Goal: Find specific page/section: Find specific page/section

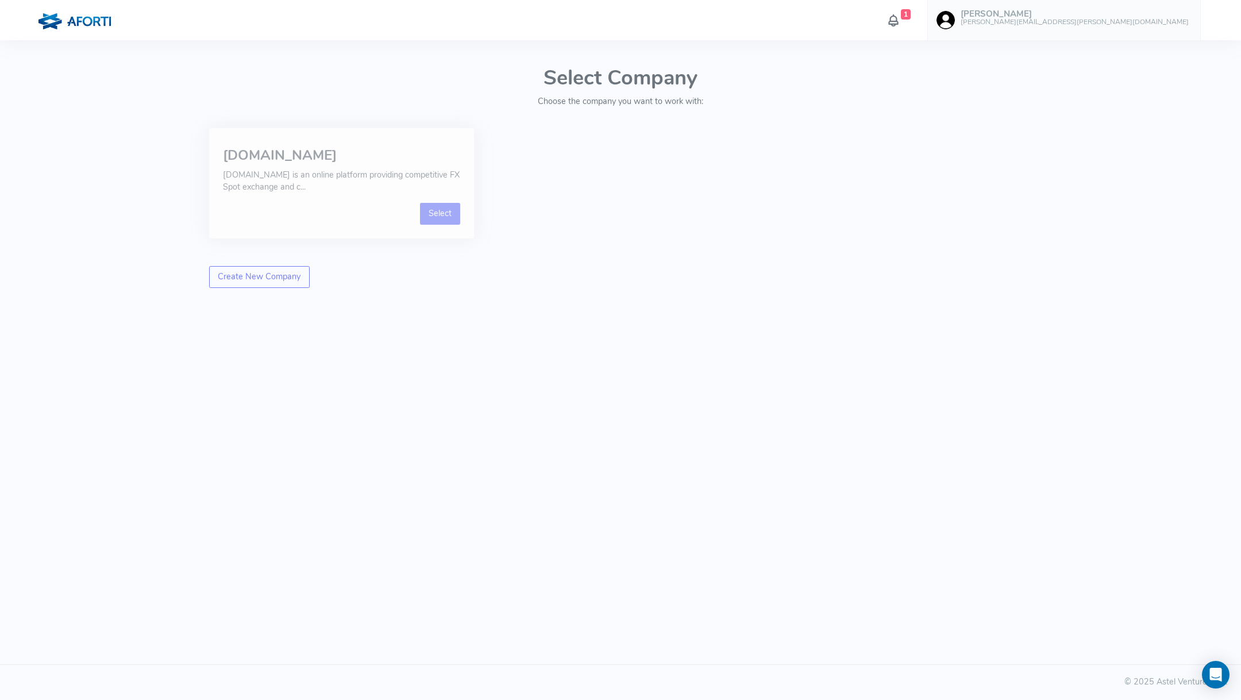
click at [439, 213] on link "Select" at bounding box center [440, 214] width 41 height 22
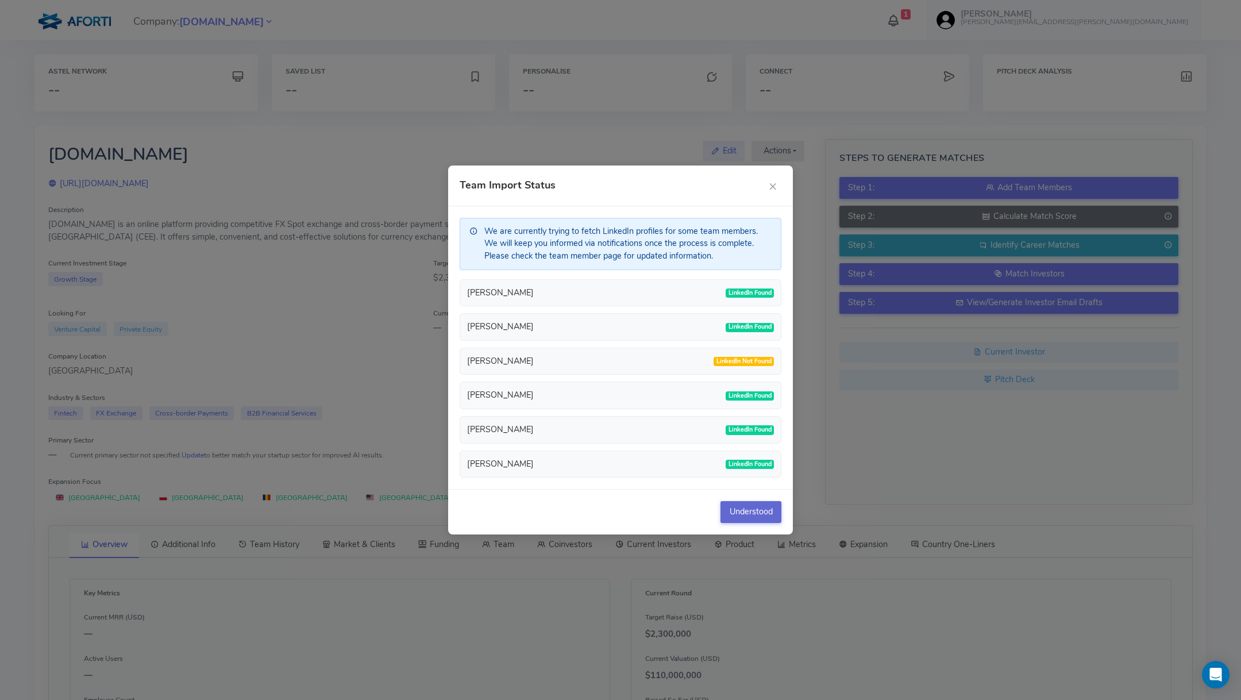
click at [774, 505] on button "Understood" at bounding box center [751, 512] width 61 height 22
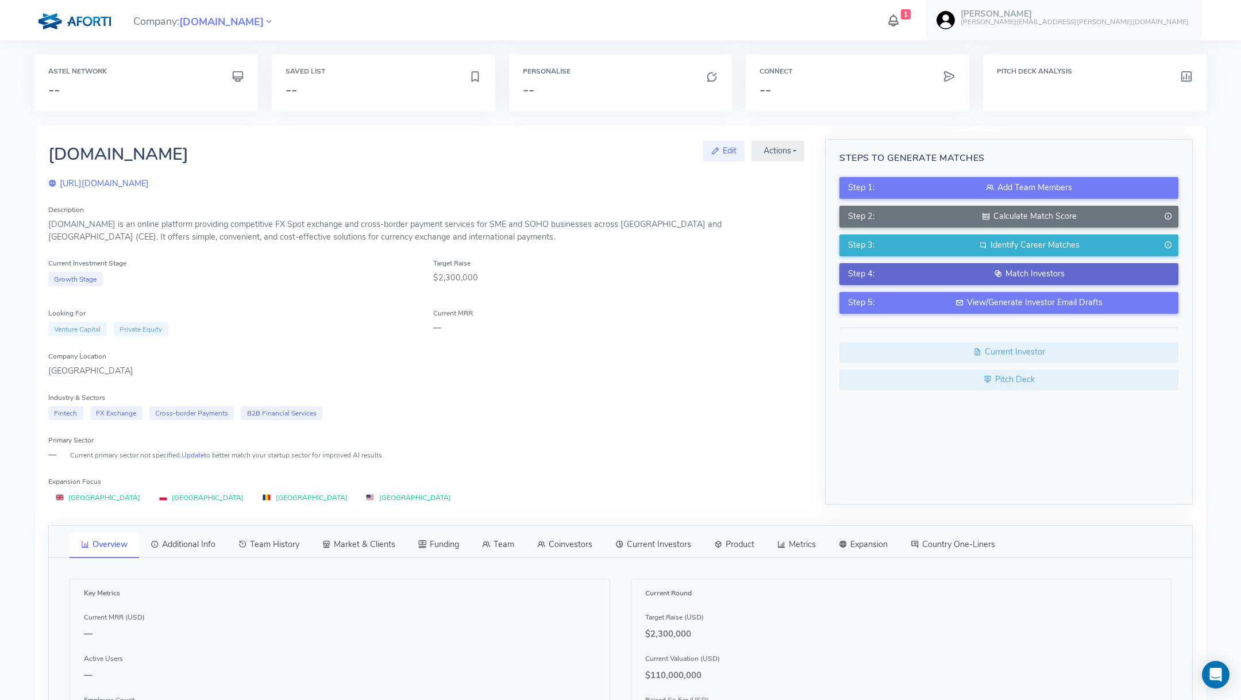
click at [997, 272] on icon at bounding box center [998, 273] width 8 height 11
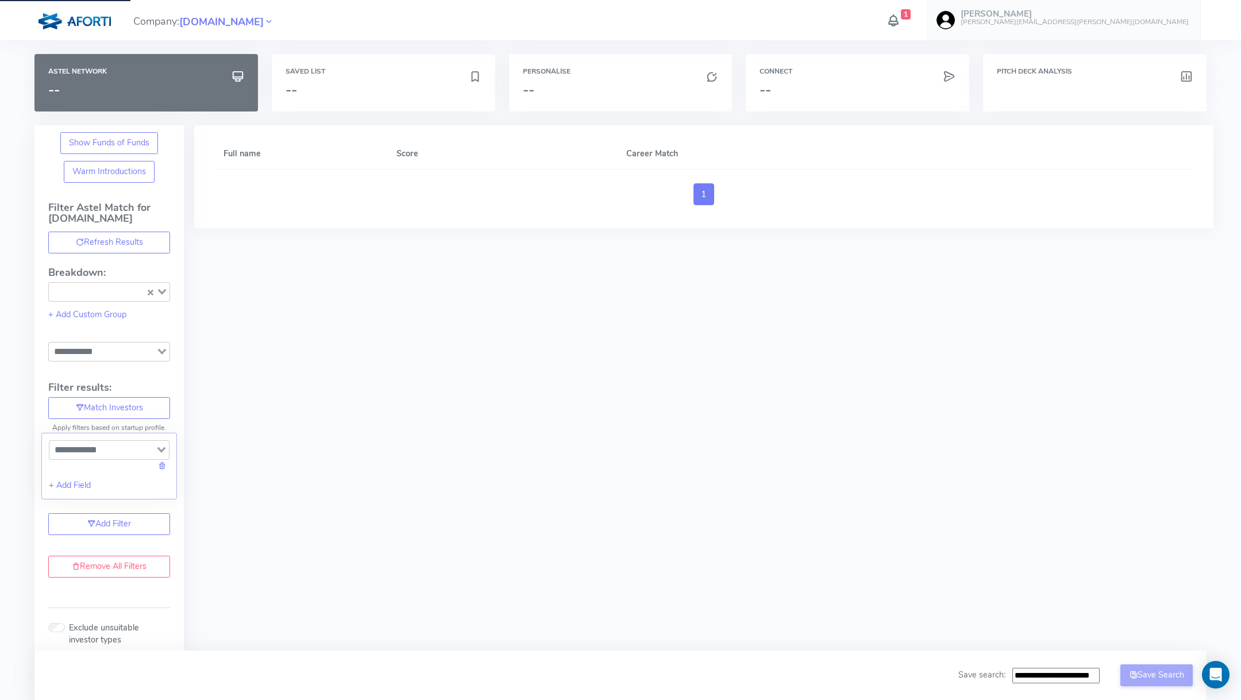
type input "**********"
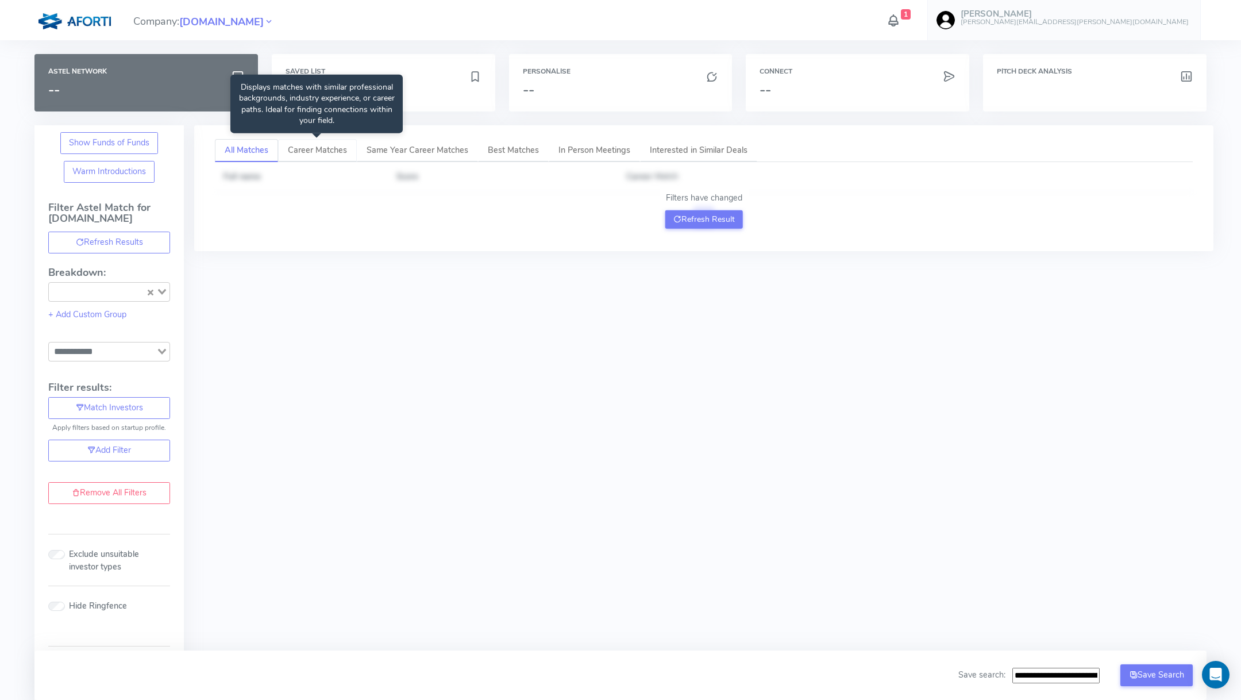
click at [306, 154] on span "Career Matches" at bounding box center [317, 149] width 59 height 11
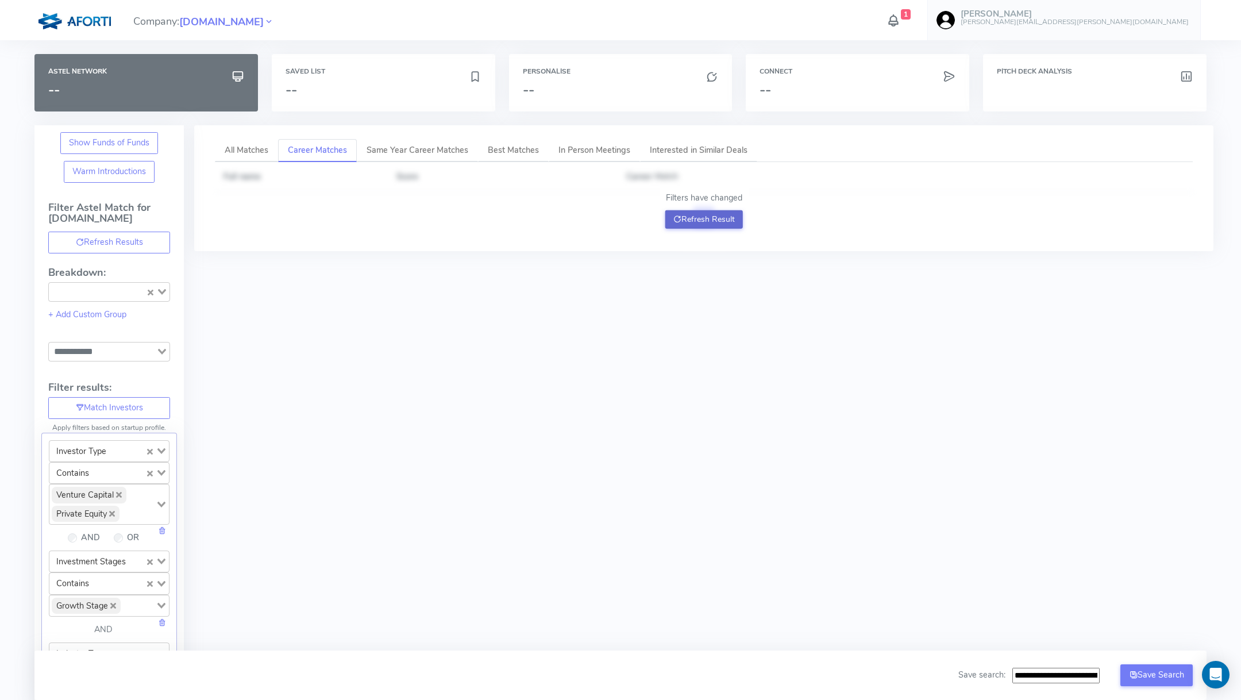
click at [693, 222] on button "Refresh Result" at bounding box center [705, 219] width 78 height 18
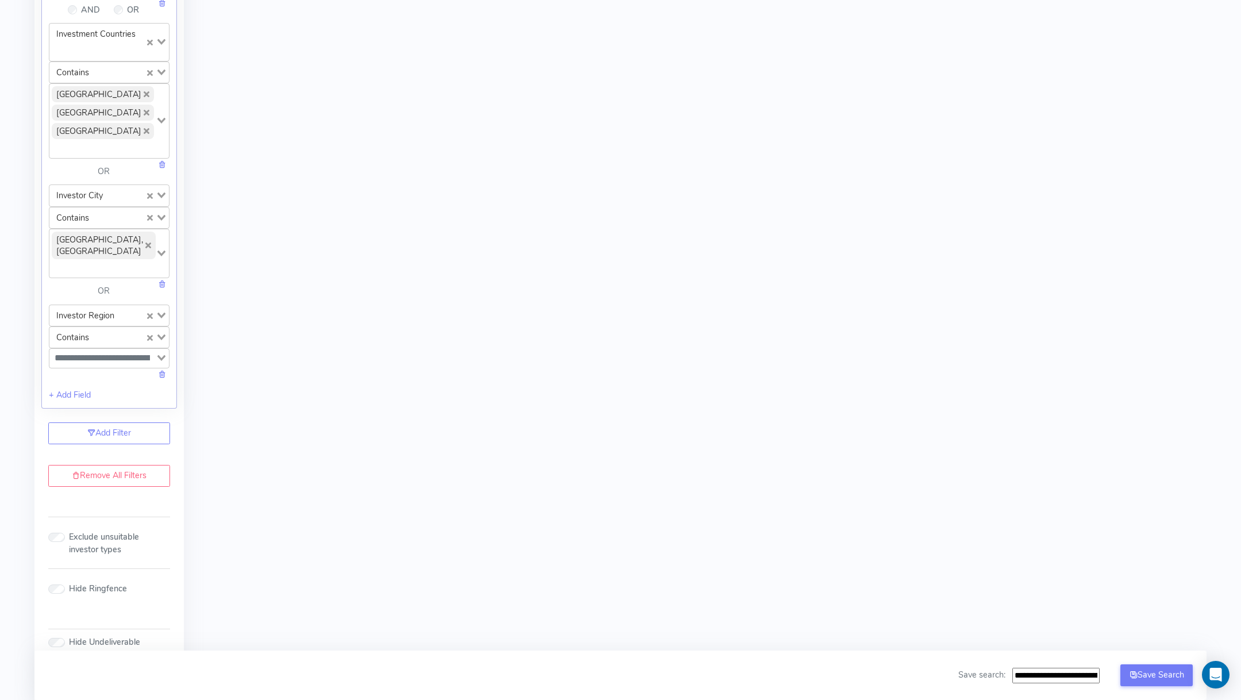
scroll to position [1190, 0]
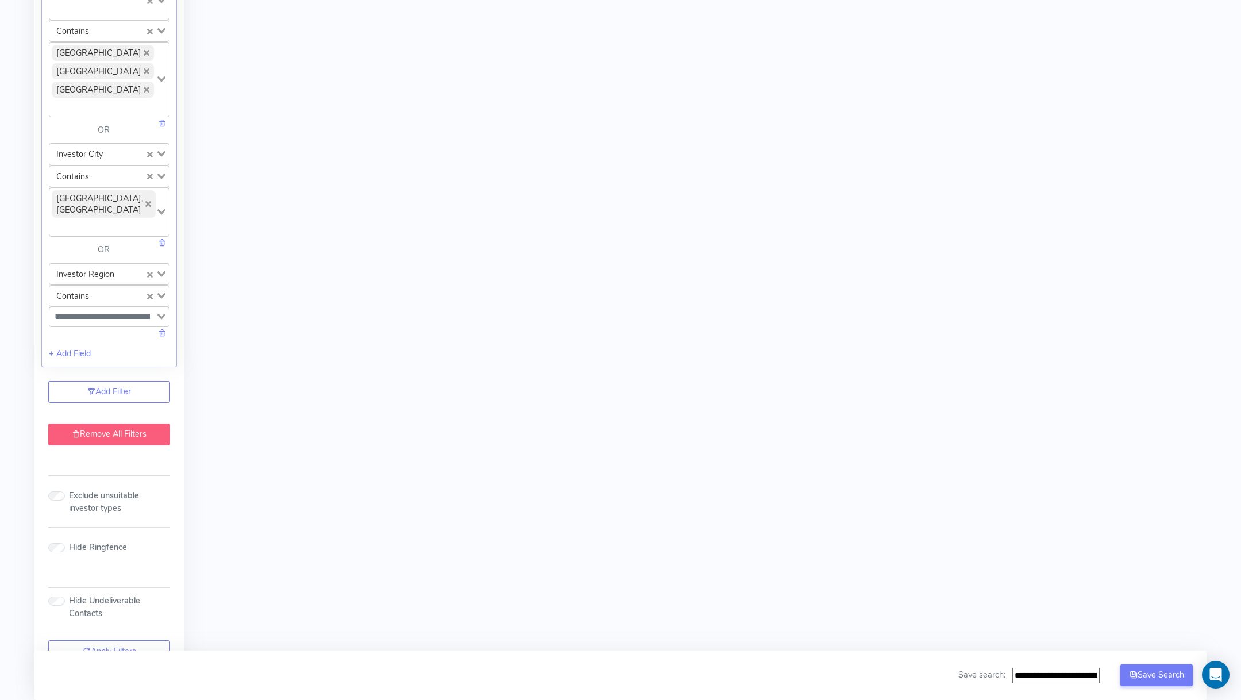
click at [130, 424] on link "Remove All Filters" at bounding box center [109, 435] width 122 height 22
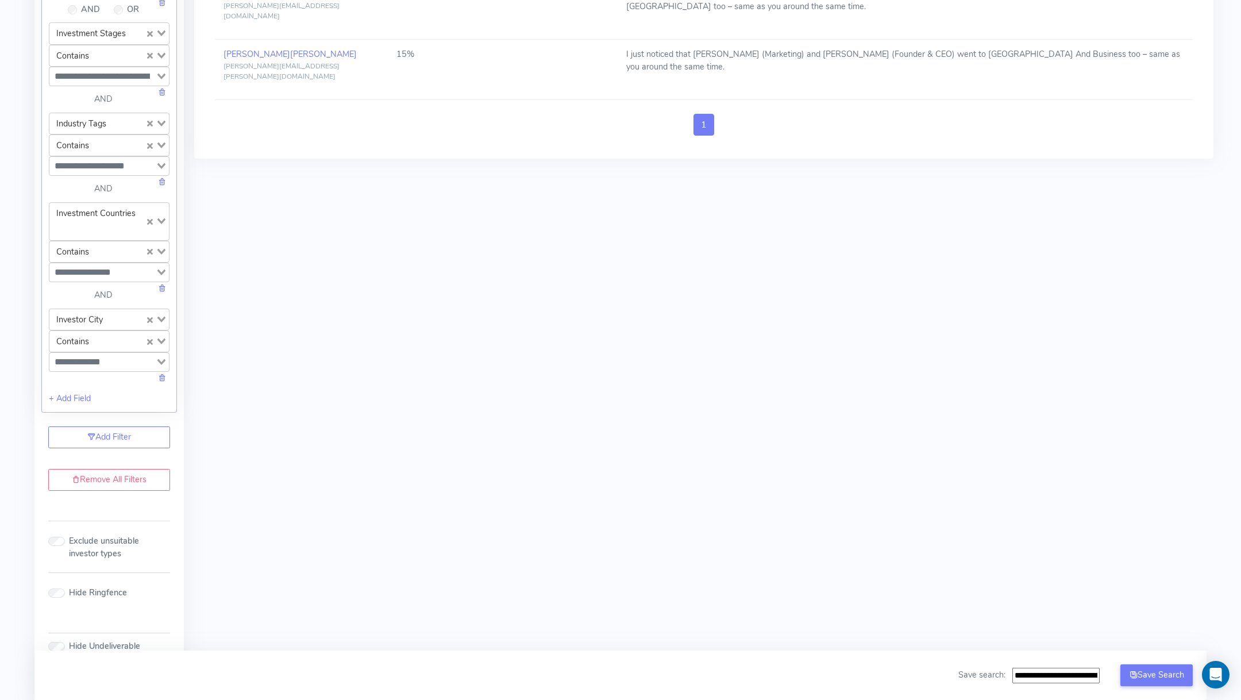
scroll to position [0, 0]
